Goal: Find specific page/section: Find specific page/section

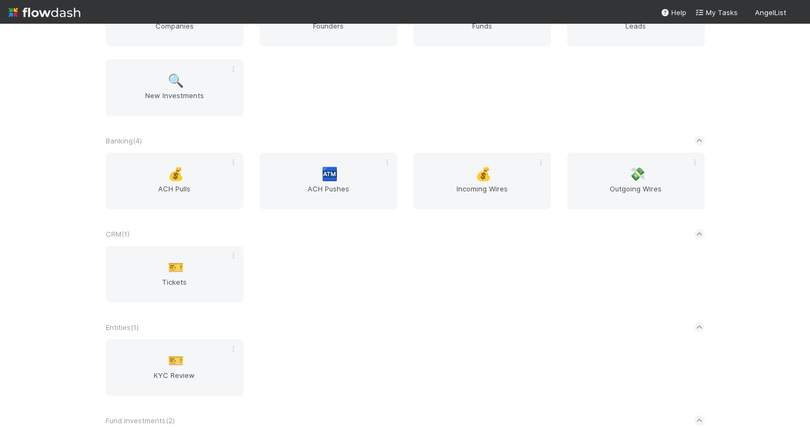
scroll to position [220, 0]
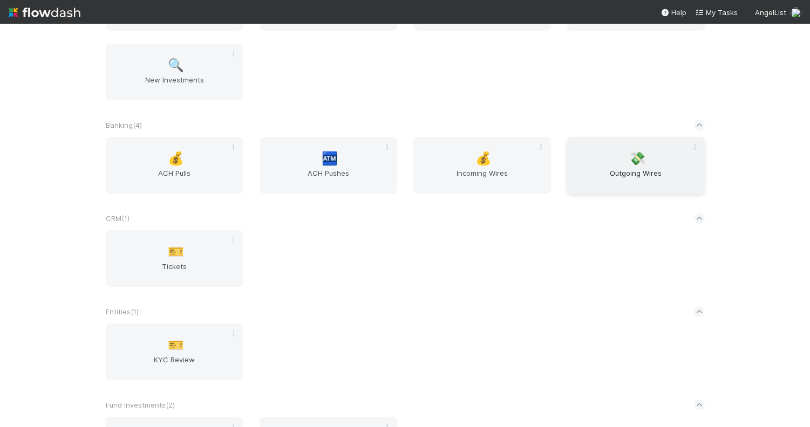
click at [624, 165] on div "💸 Outgoing Wires" at bounding box center [636, 165] width 138 height 57
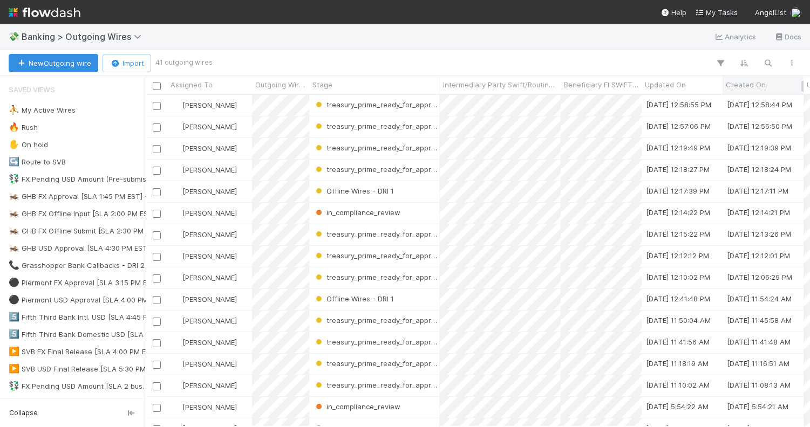
scroll to position [332, 664]
click at [765, 65] on icon "button" at bounding box center [768, 63] width 11 height 10
type input "108549"
